Goal: Task Accomplishment & Management: Use online tool/utility

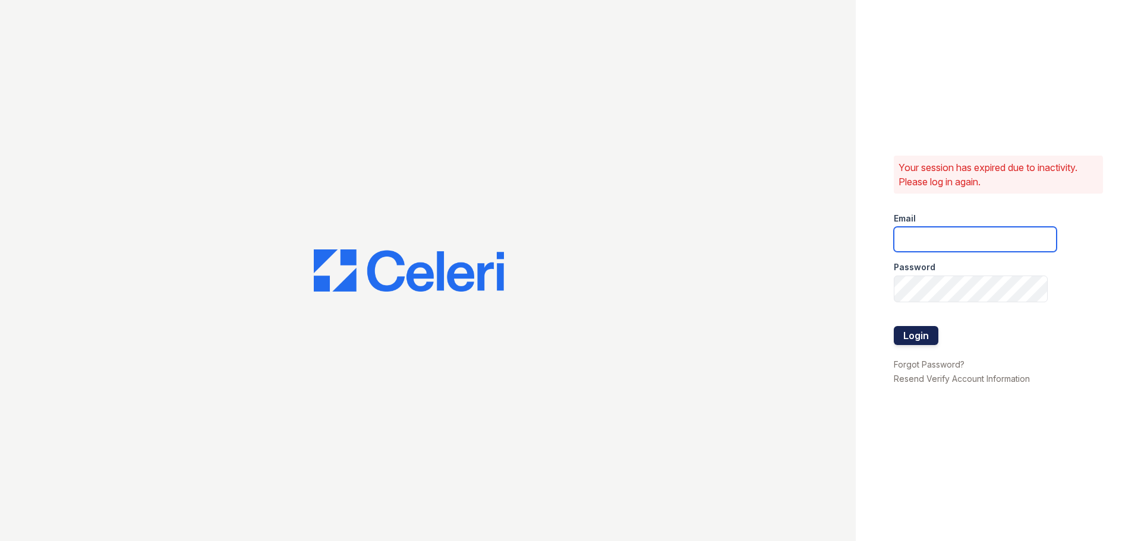
type input "[EMAIL_ADDRESS][DOMAIN_NAME]"
click at [915, 332] on button "Login" at bounding box center [916, 335] width 45 height 19
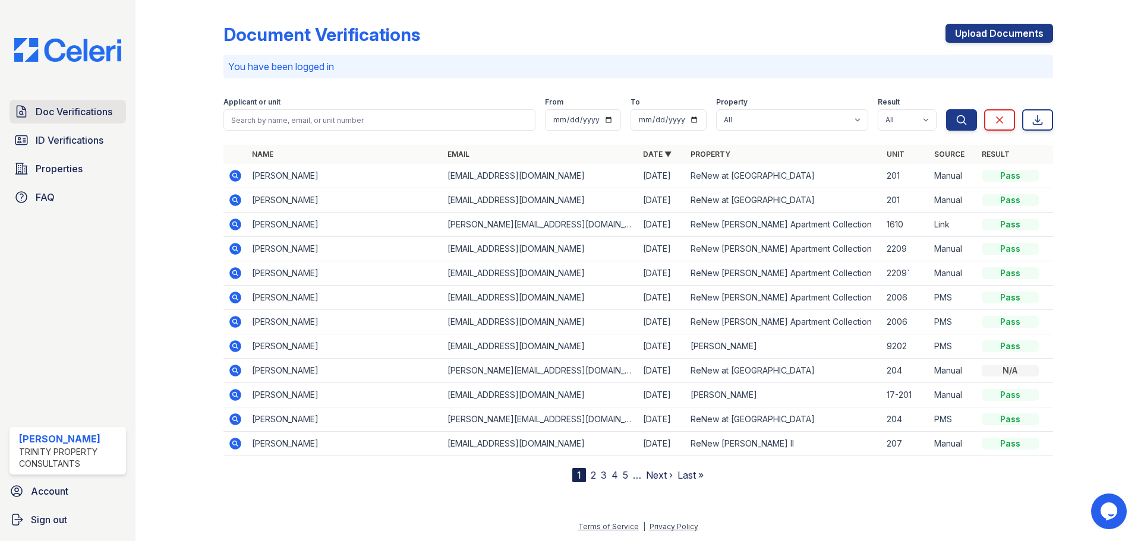
click at [77, 119] on span "Doc Verifications" at bounding box center [74, 112] width 77 height 14
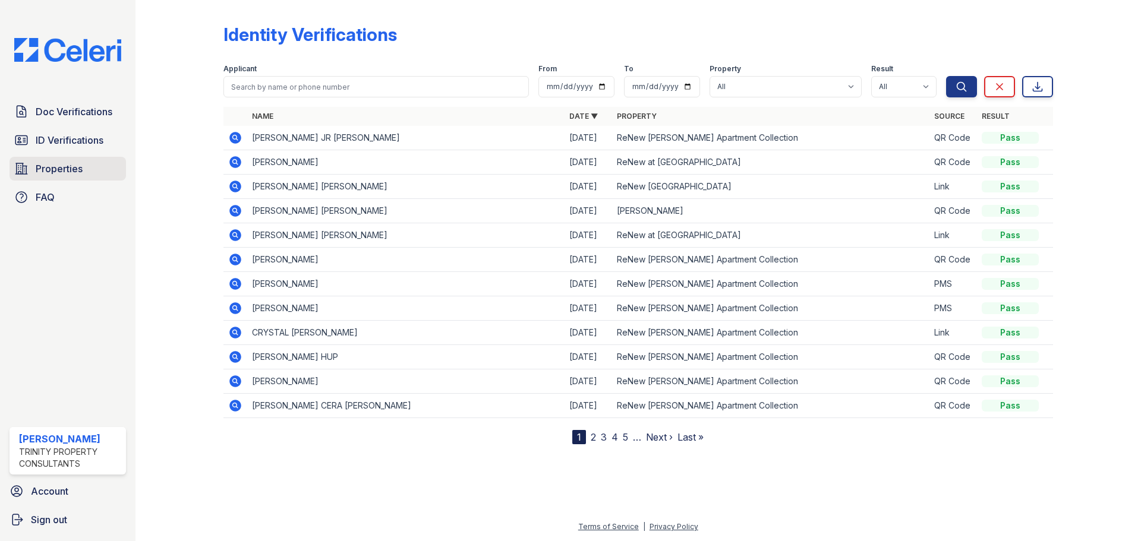
click at [76, 176] on span "Properties" at bounding box center [59, 169] width 47 height 14
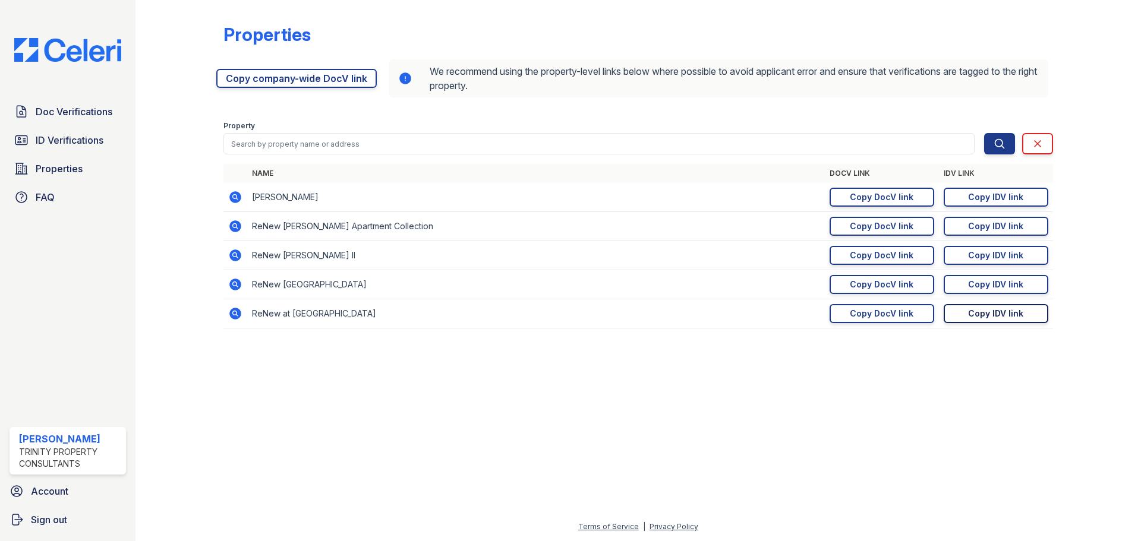
click at [975, 320] on div "Copy IDV link" at bounding box center [995, 314] width 55 height 12
click at [46, 152] on link "ID Verifications" at bounding box center [68, 140] width 116 height 24
